Goal: Information Seeking & Learning: Check status

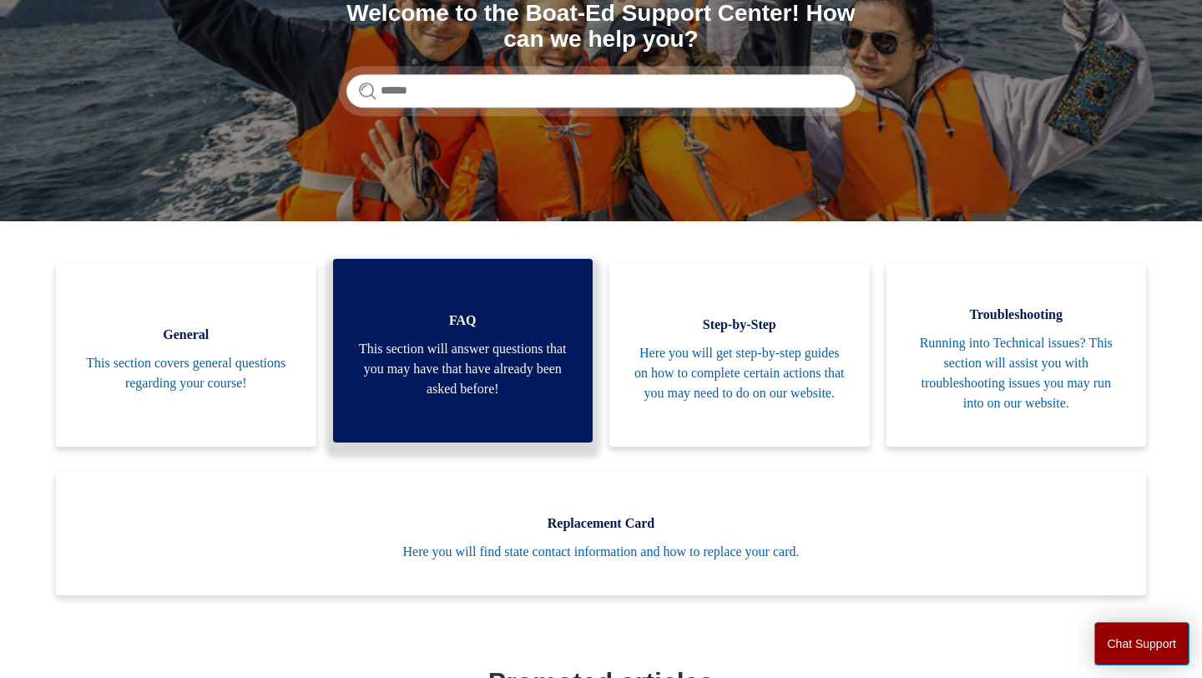
scroll to position [225, 0]
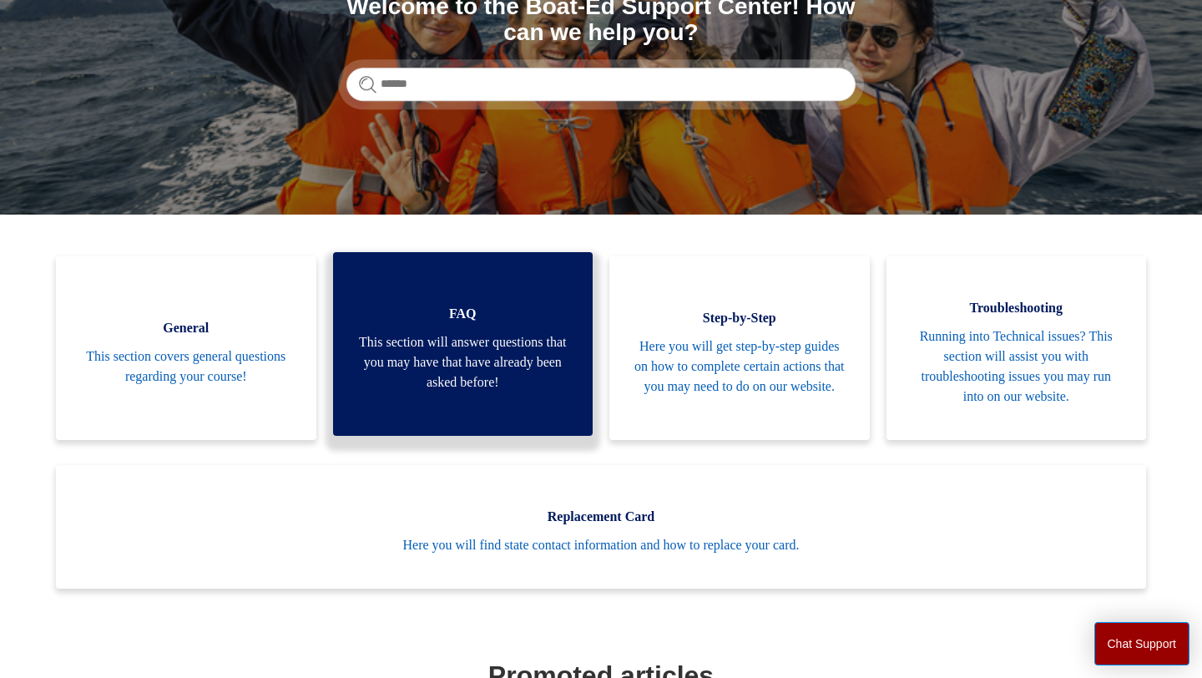
click at [503, 403] on link "FAQ This section will answer questions that you may have that have already been…" at bounding box center [463, 344] width 260 height 184
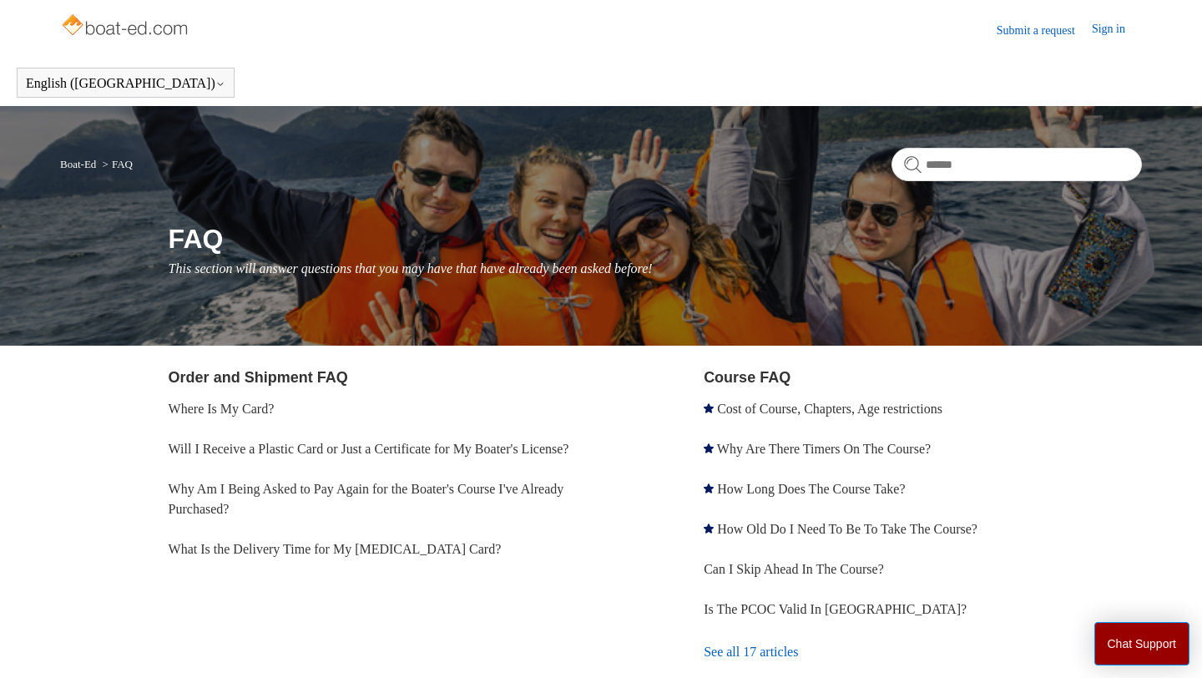
scroll to position [3, 0]
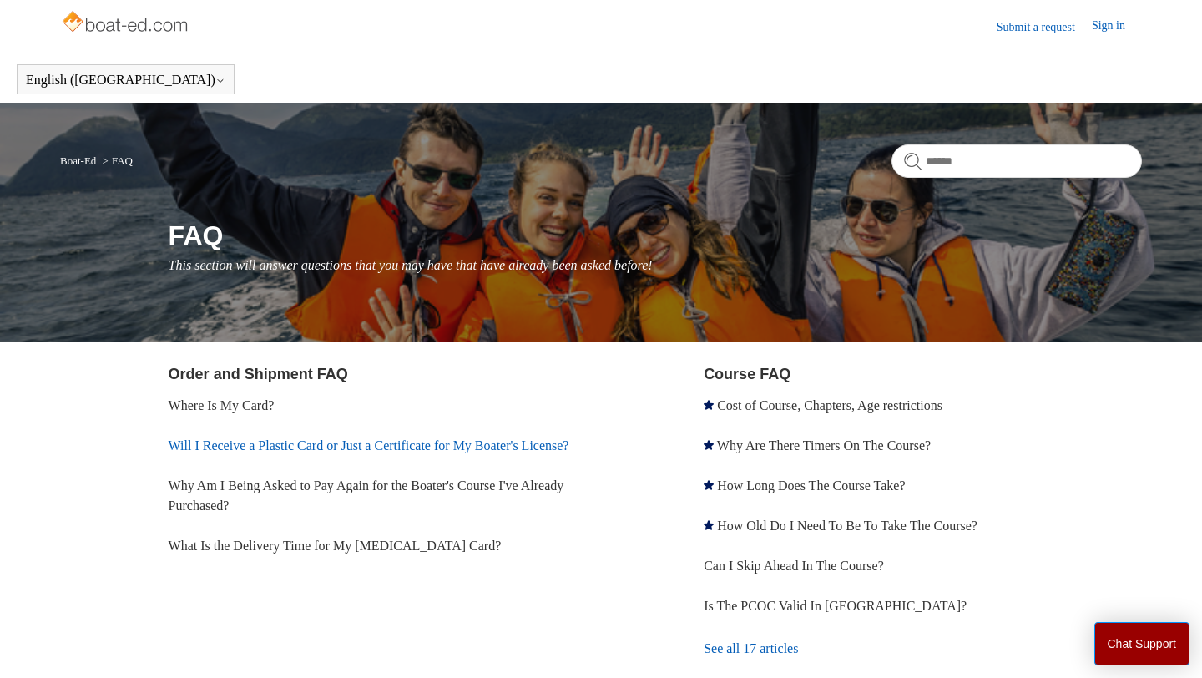
click at [300, 450] on link "Will I Receive a Plastic Card or Just a Certificate for My Boater's License?" at bounding box center [369, 445] width 401 height 14
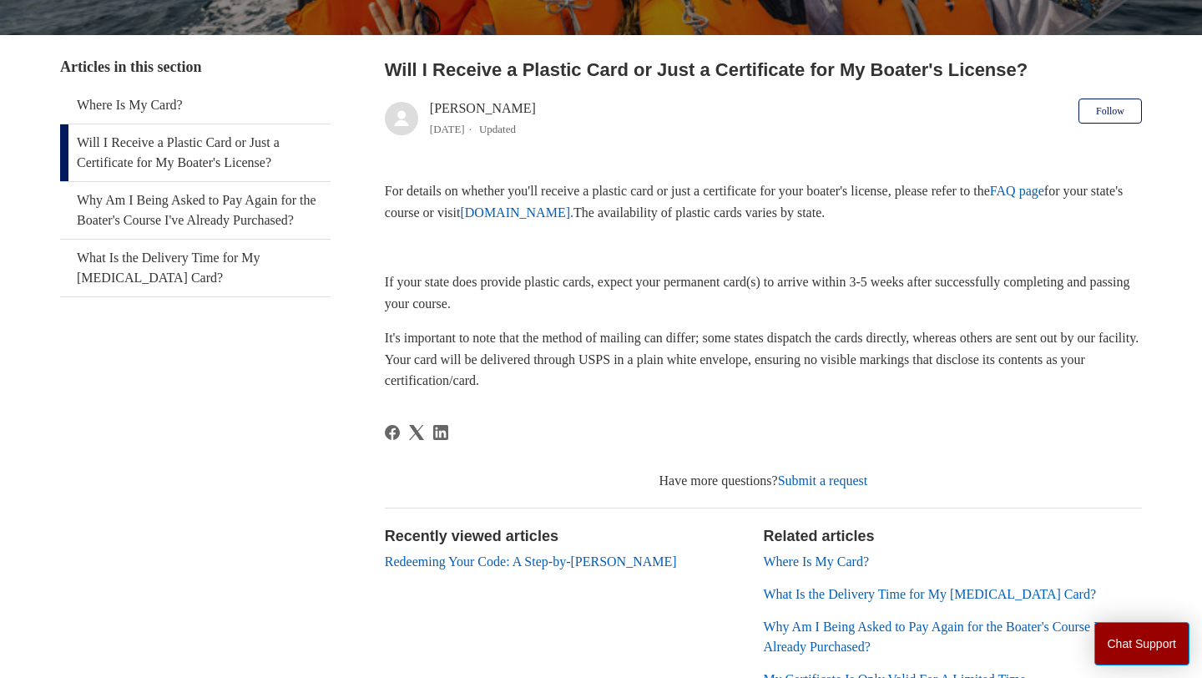
scroll to position [291, 0]
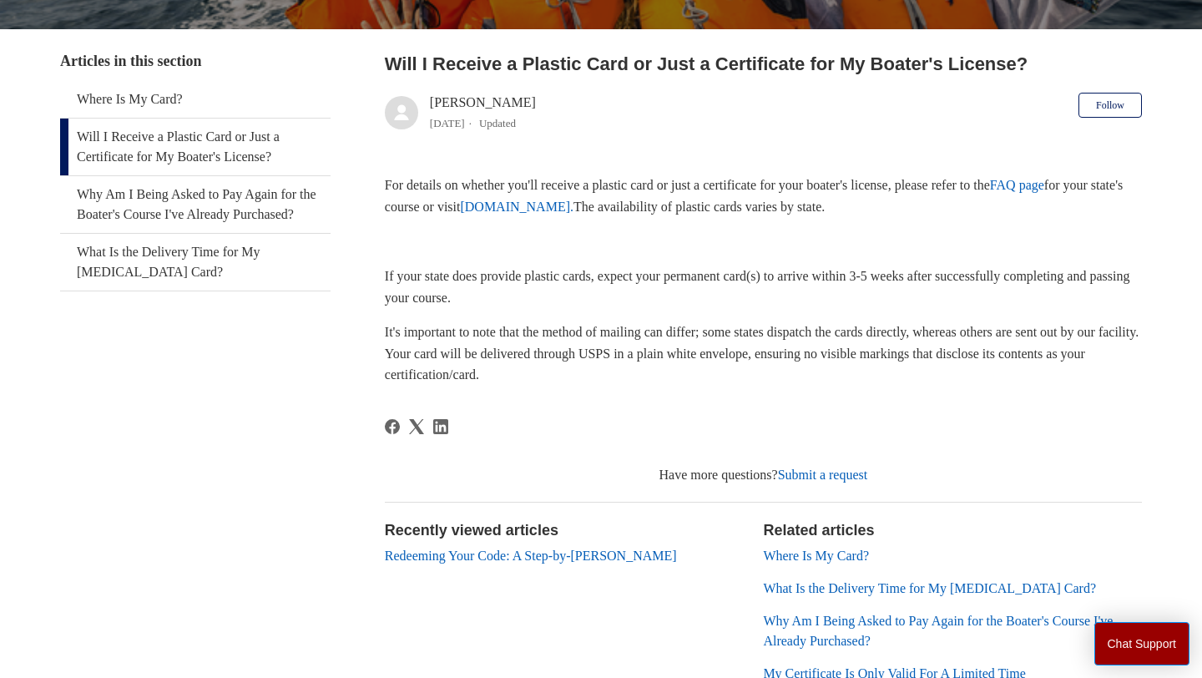
click at [835, 558] on link "Where Is My Card?" at bounding box center [816, 555] width 106 height 14
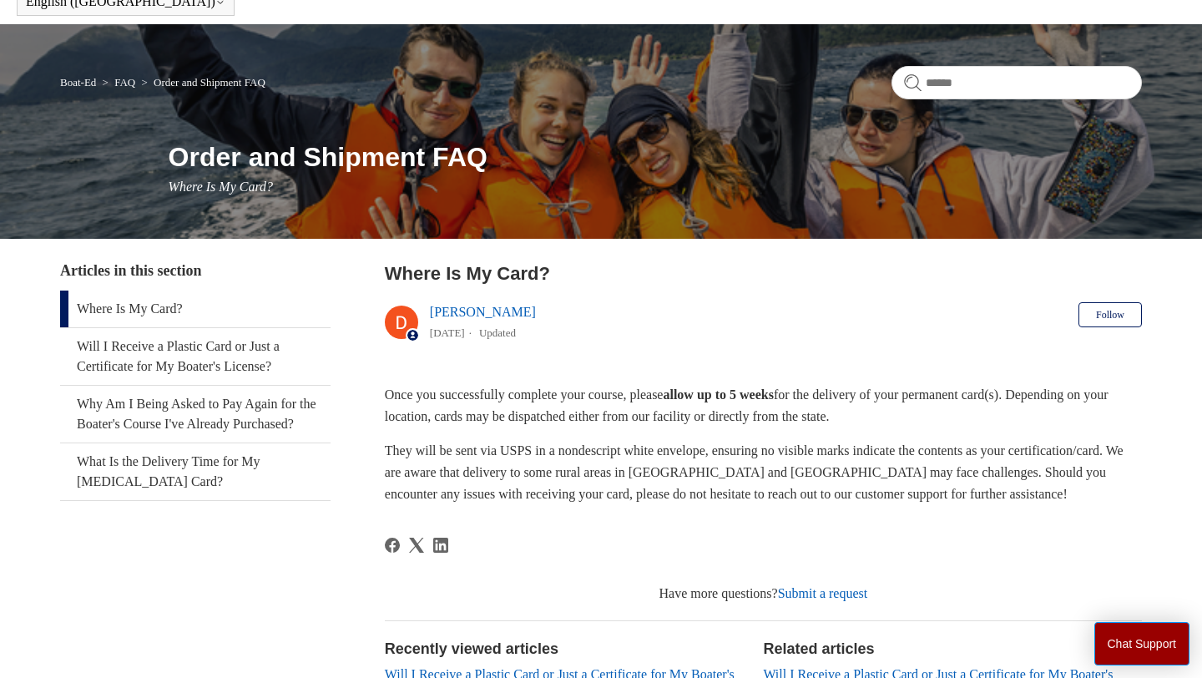
scroll to position [86, 0]
